Goal: Check status: Check status

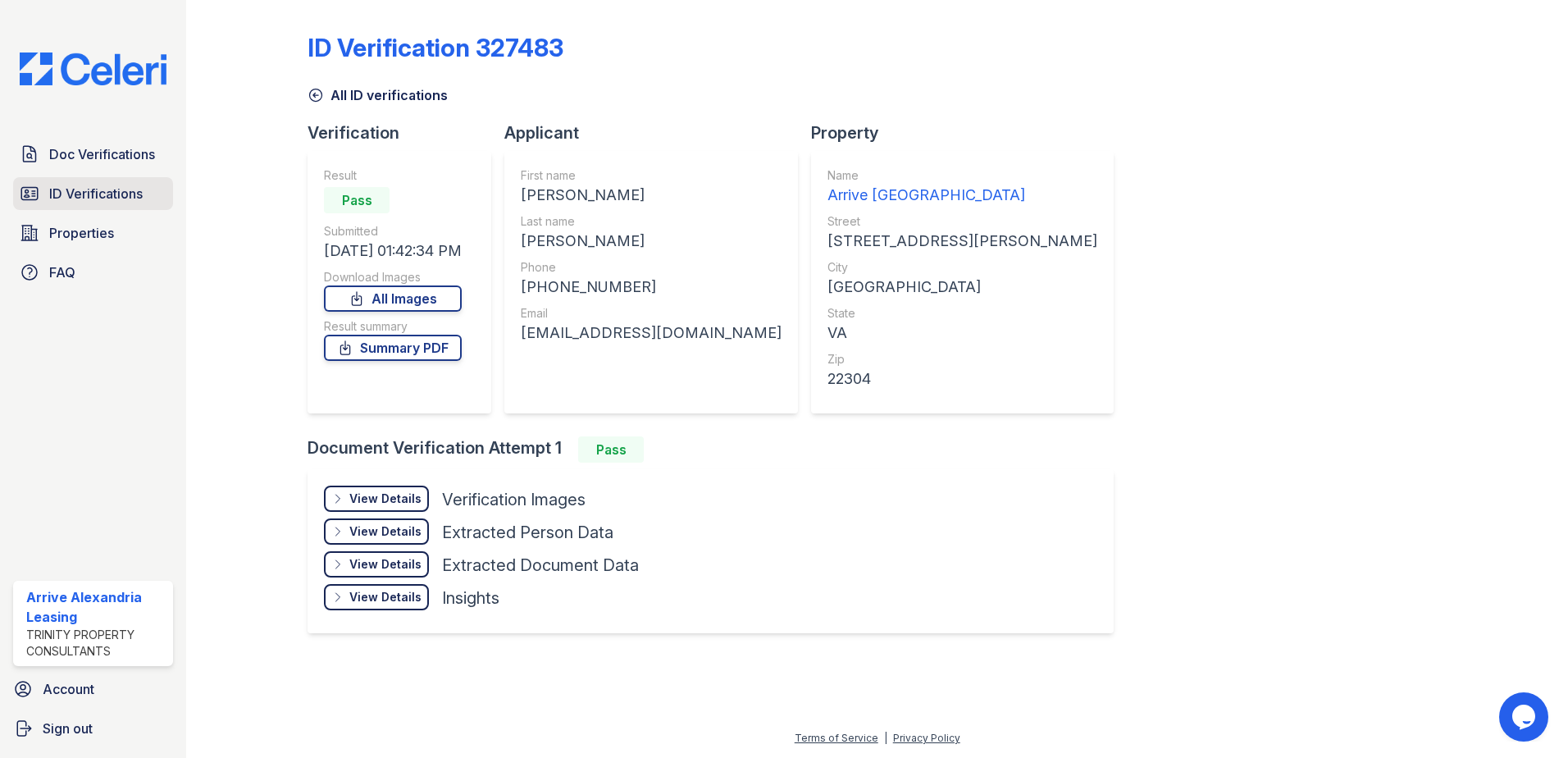
click at [107, 190] on span "ID Verifications" at bounding box center [96, 194] width 93 height 20
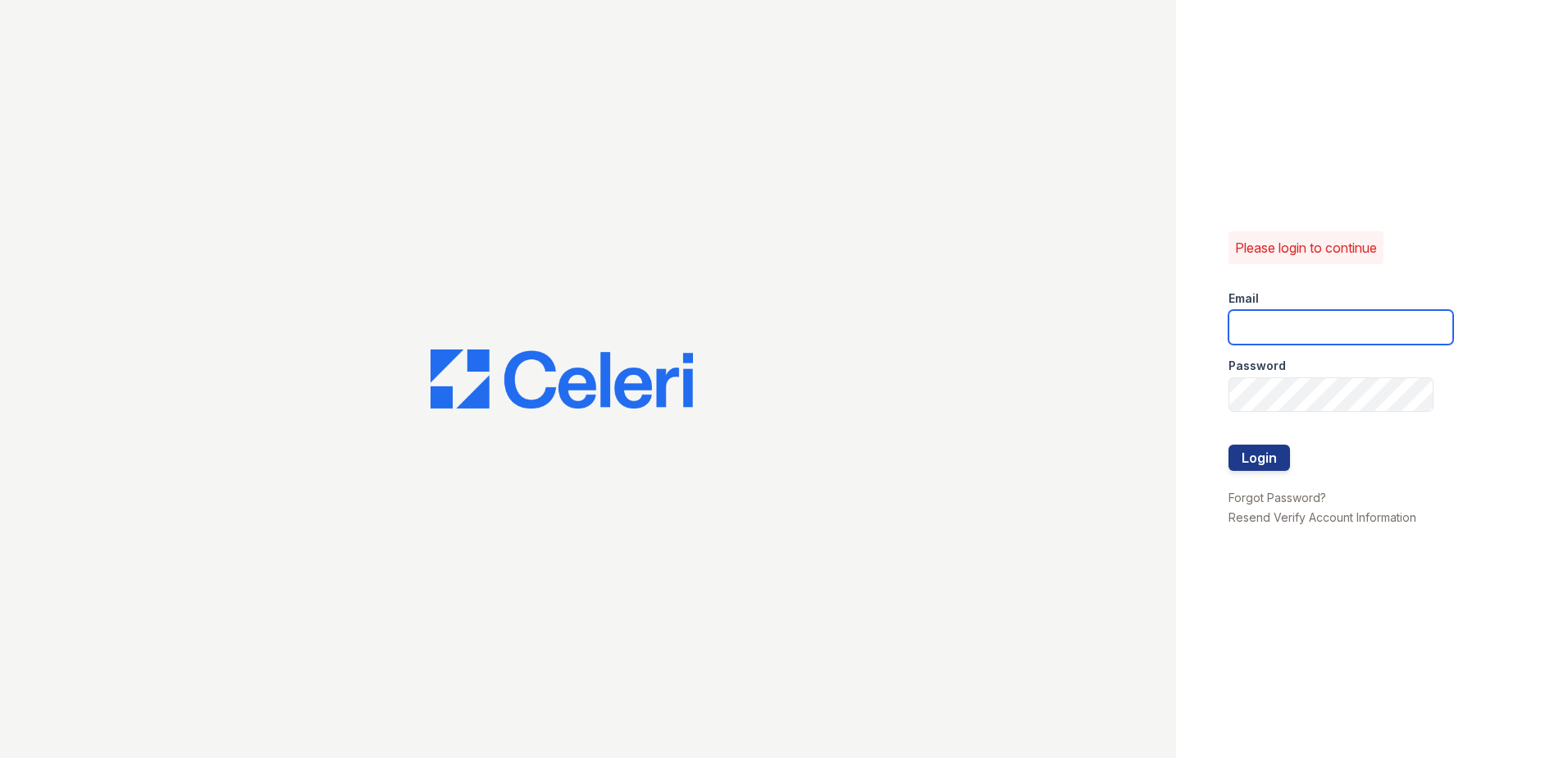
type input "[EMAIL_ADDRESS][DOMAIN_NAME]"
click at [1247, 446] on button "Login" at bounding box center [1259, 458] width 61 height 27
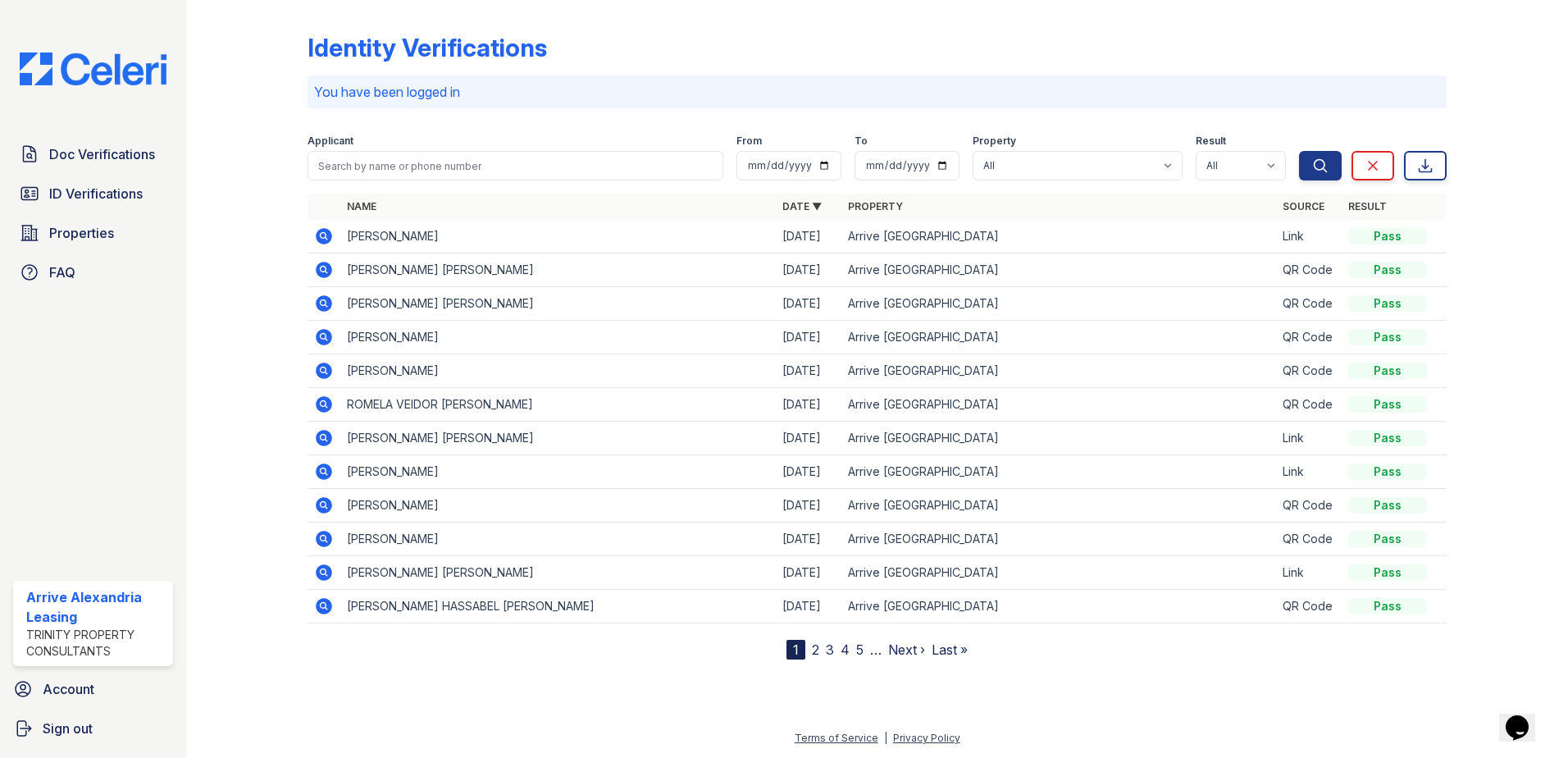
click at [323, 470] on icon at bounding box center [322, 470] width 4 height 4
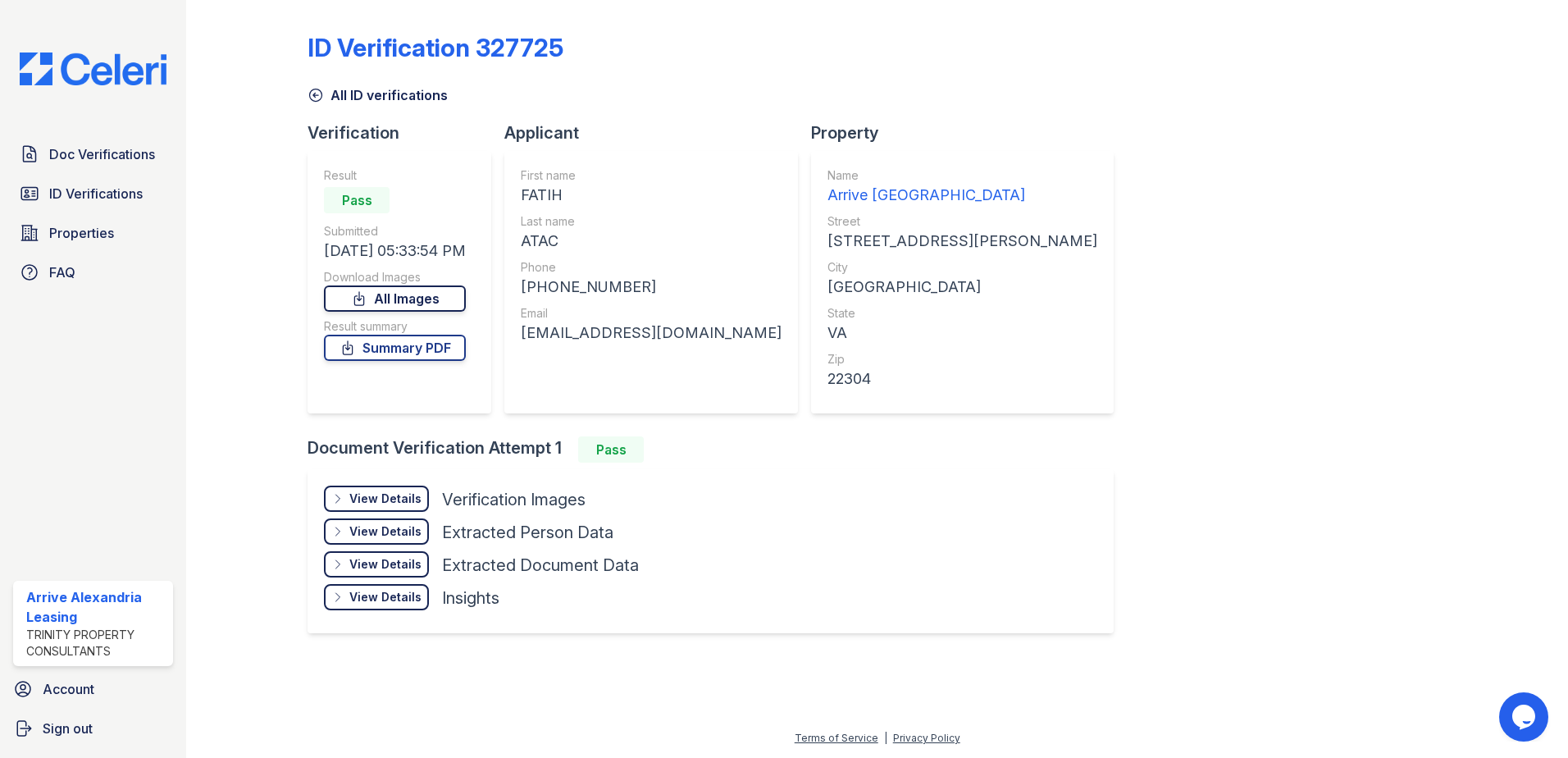
click at [342, 285] on link "All Images" at bounding box center [395, 298] width 142 height 27
